Goal: Task Accomplishment & Management: Complete application form

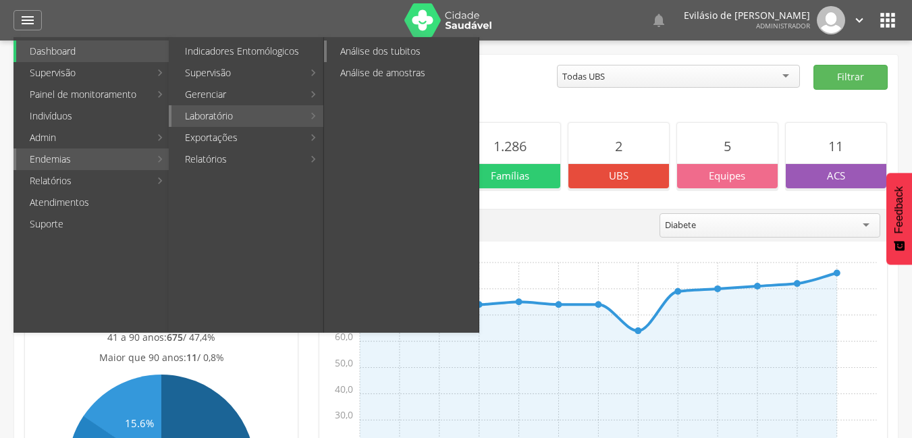
click at [361, 48] on link "Análise dos tubitos" at bounding box center [403, 52] width 152 height 22
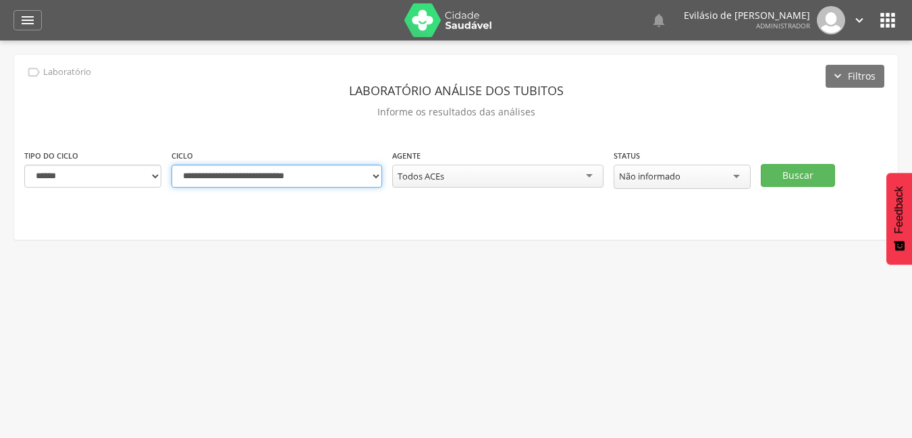
click at [375, 176] on select "**********" at bounding box center [277, 176] width 211 height 23
select select "**********"
click at [172, 165] on select "**********" at bounding box center [277, 176] width 211 height 23
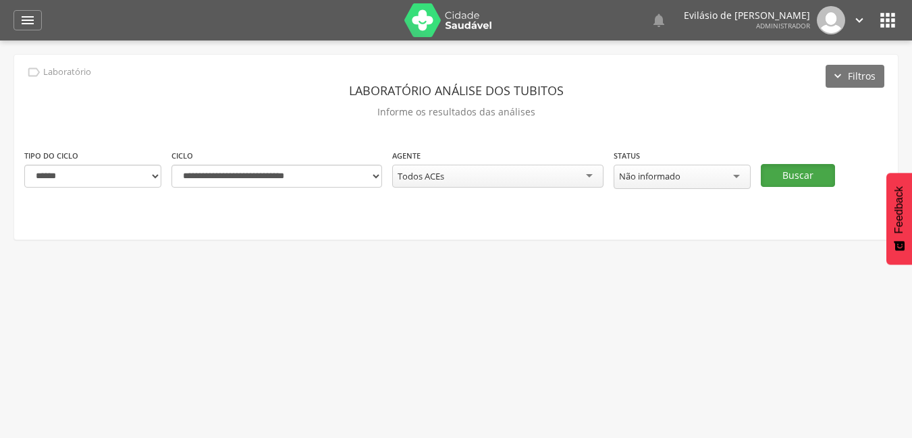
click at [795, 176] on button "Buscar" at bounding box center [798, 175] width 74 height 23
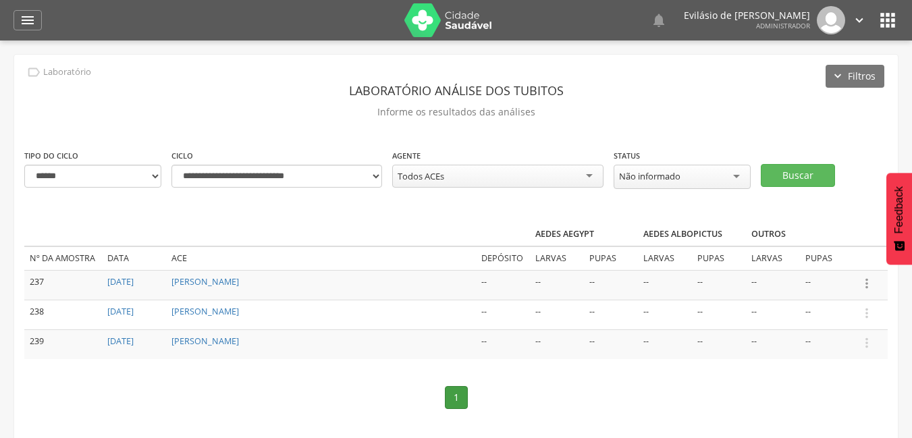
click at [869, 282] on icon "" at bounding box center [867, 283] width 15 height 15
click at [843, 259] on link "Informar resultado" at bounding box center [820, 261] width 107 height 17
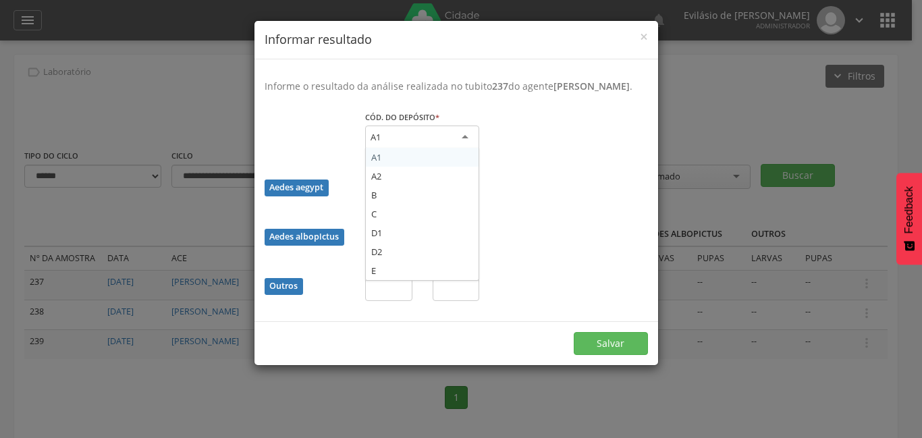
click at [465, 150] on div "A1" at bounding box center [422, 138] width 114 height 24
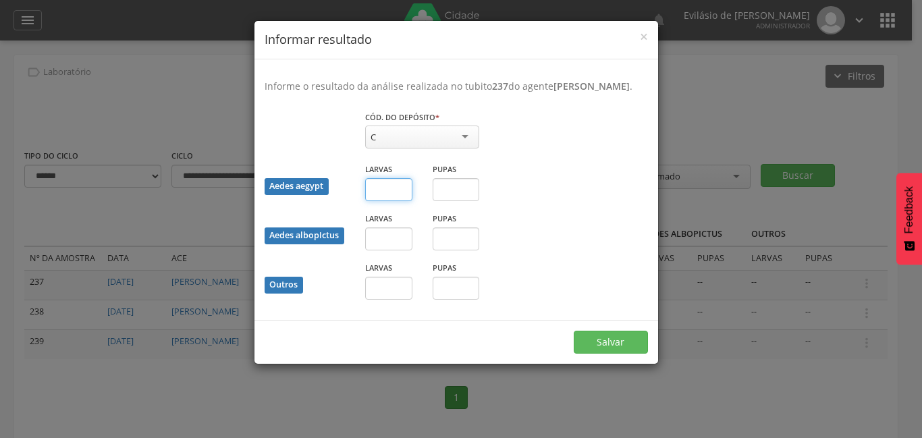
click at [402, 201] on input "text" at bounding box center [388, 189] width 47 height 23
type input "*"
click at [447, 201] on input "text" at bounding box center [456, 189] width 47 height 23
type input "*"
click at [396, 251] on input "text" at bounding box center [388, 239] width 47 height 23
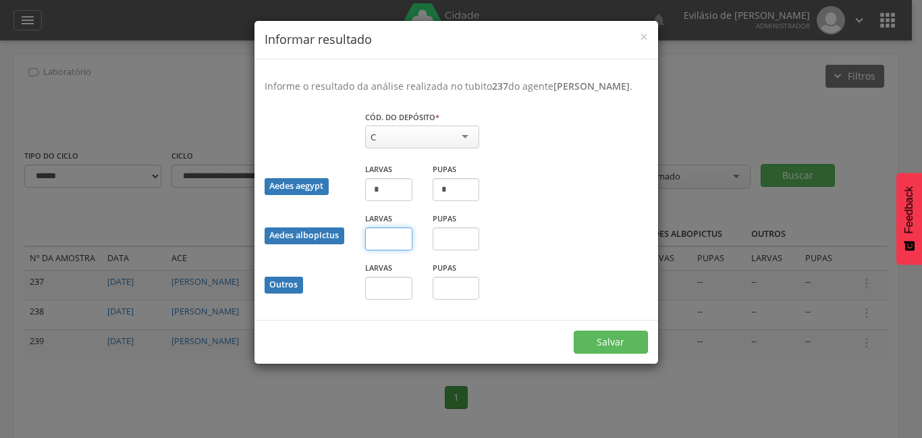
type input "*"
click at [452, 250] on input "text" at bounding box center [456, 239] width 47 height 23
type input "*"
click at [397, 300] on input "text" at bounding box center [388, 288] width 47 height 23
type input "*"
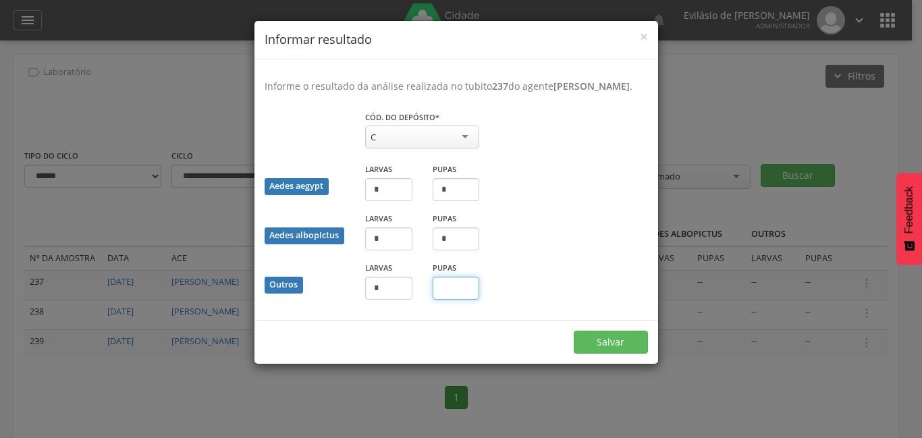
click at [450, 300] on input "text" at bounding box center [456, 288] width 47 height 23
click at [604, 353] on button "Salvar" at bounding box center [611, 342] width 74 height 23
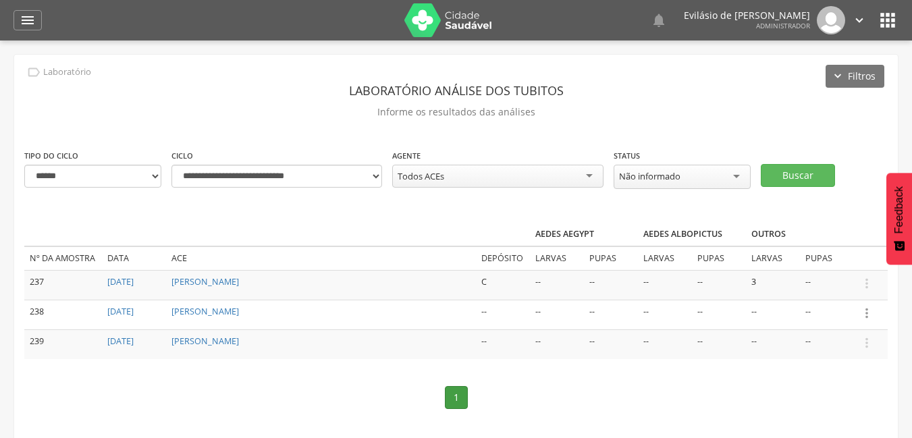
click at [870, 315] on icon "" at bounding box center [867, 313] width 15 height 15
click at [820, 286] on link "Informar resultado" at bounding box center [820, 290] width 107 height 17
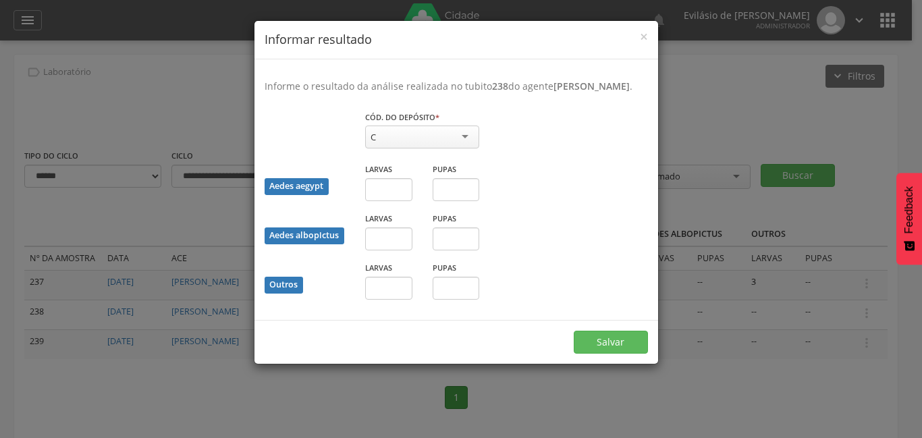
click at [469, 149] on div "C" at bounding box center [422, 137] width 114 height 23
click at [397, 201] on input "text" at bounding box center [388, 189] width 47 height 23
type input "*"
click at [454, 201] on input "text" at bounding box center [456, 189] width 47 height 23
type input "*"
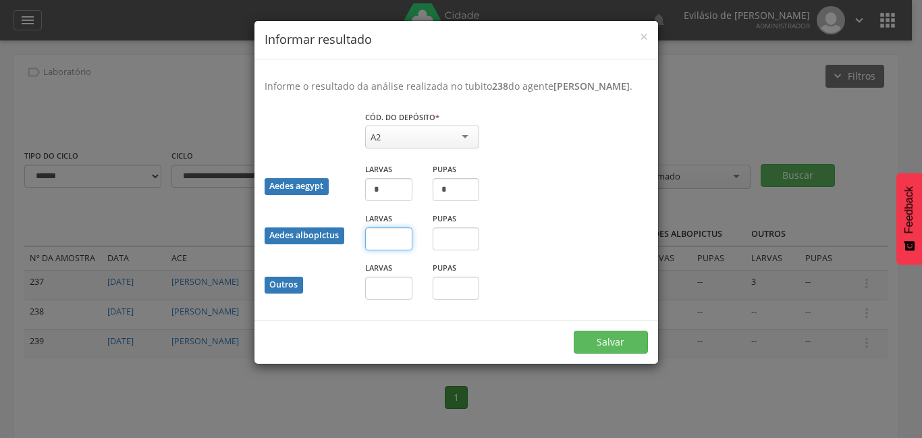
click at [402, 251] on input "text" at bounding box center [388, 239] width 47 height 23
type input "*"
click at [462, 251] on input "text" at bounding box center [456, 239] width 47 height 23
type input "*"
click at [401, 296] on input "text" at bounding box center [388, 288] width 47 height 23
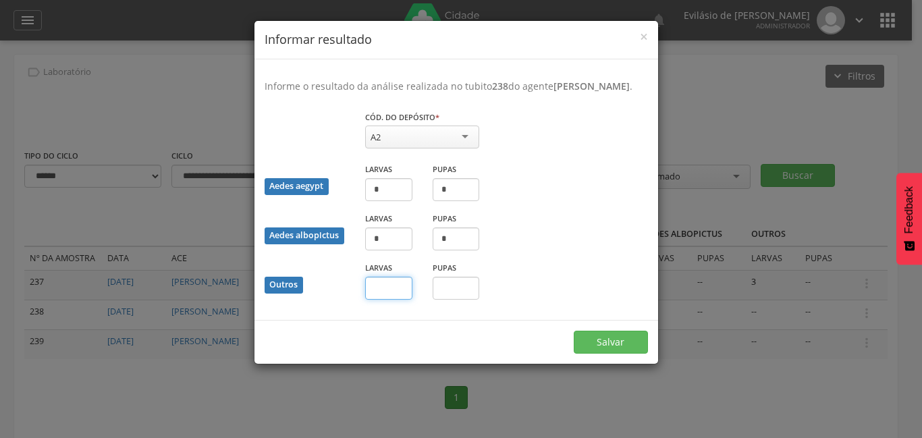
type input "*"
click at [467, 300] on input "text" at bounding box center [456, 288] width 47 height 23
type input "*"
click at [601, 350] on button "Salvar" at bounding box center [611, 342] width 74 height 23
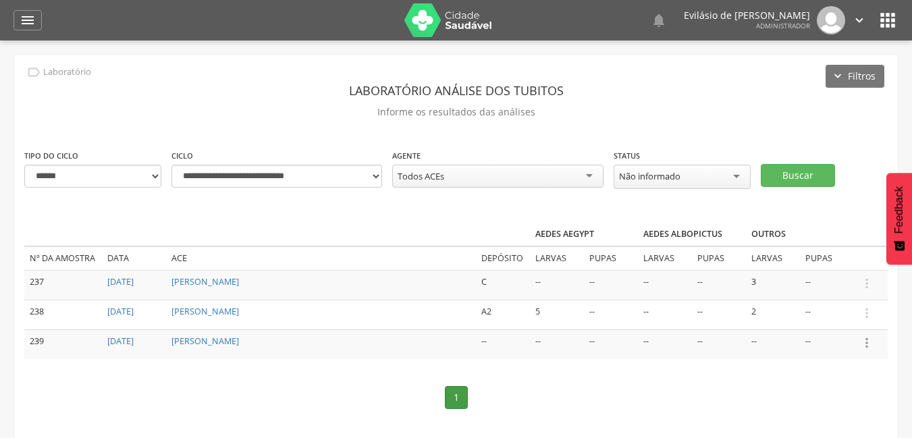
click at [864, 340] on icon "" at bounding box center [867, 343] width 15 height 15
click at [814, 321] on link "Informar resultado" at bounding box center [820, 320] width 107 height 17
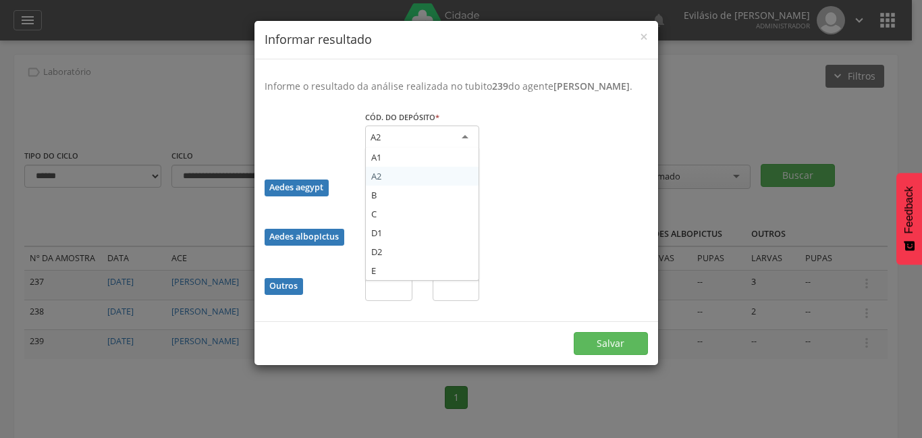
click at [465, 146] on div "A2" at bounding box center [422, 138] width 114 height 24
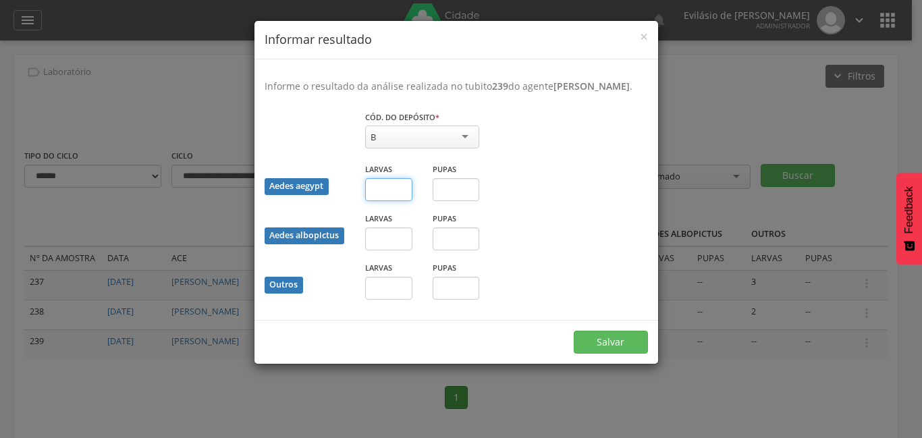
click at [403, 201] on input "text" at bounding box center [388, 189] width 47 height 23
type input "*"
click at [457, 201] on input "text" at bounding box center [456, 189] width 47 height 23
type input "*"
click at [391, 251] on input "text" at bounding box center [388, 239] width 47 height 23
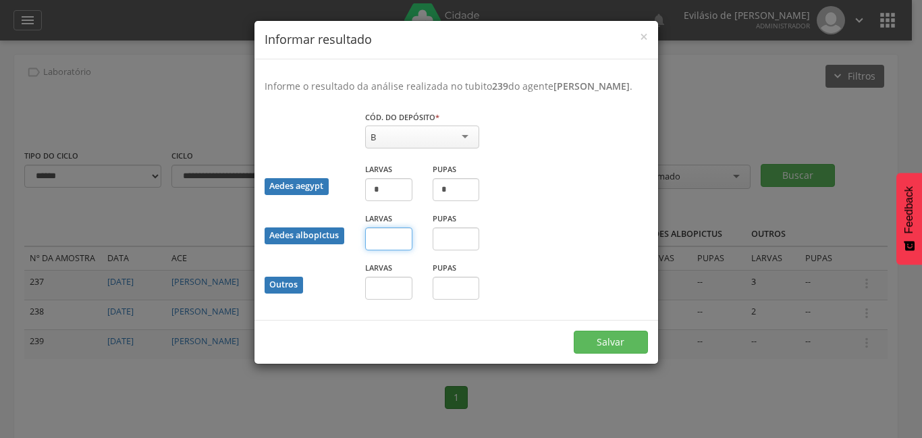
type input "*"
click at [458, 251] on input "text" at bounding box center [456, 239] width 47 height 23
type input "*"
click at [380, 299] on input "text" at bounding box center [388, 288] width 47 height 23
type input "*"
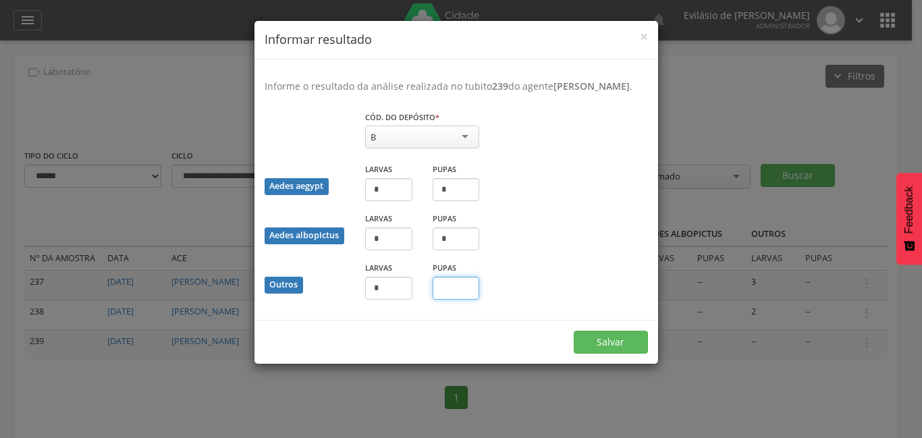
click at [453, 300] on input "text" at bounding box center [456, 288] width 47 height 23
type input "*"
click at [622, 354] on button "Salvar" at bounding box center [611, 342] width 74 height 23
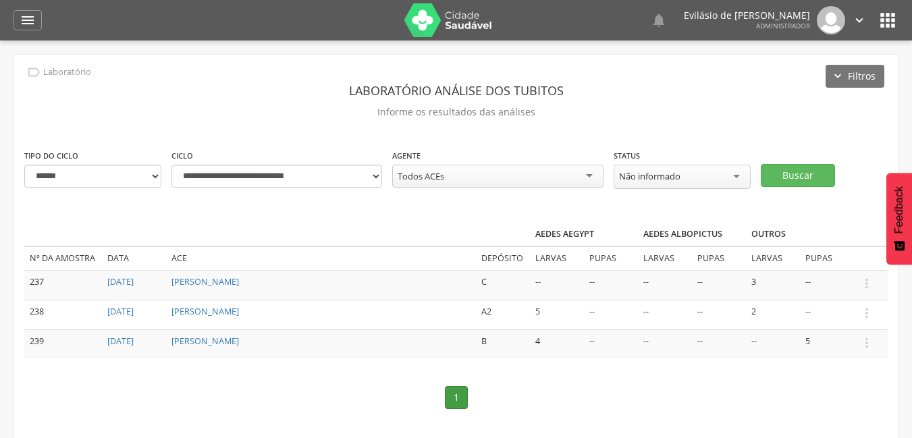
click at [860, 18] on icon "" at bounding box center [859, 20] width 15 height 15
click at [800, 73] on link "Sair" at bounding box center [813, 78] width 107 height 17
